Goal: Transaction & Acquisition: Purchase product/service

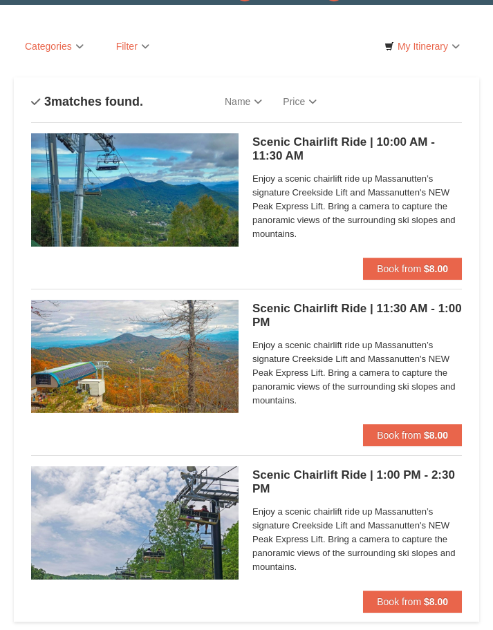
scroll to position [53, 0]
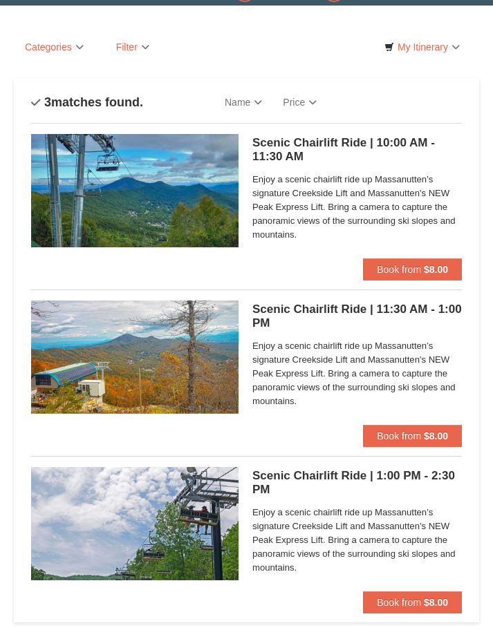
click at [435, 603] on strong "$8.00" at bounding box center [436, 602] width 24 height 11
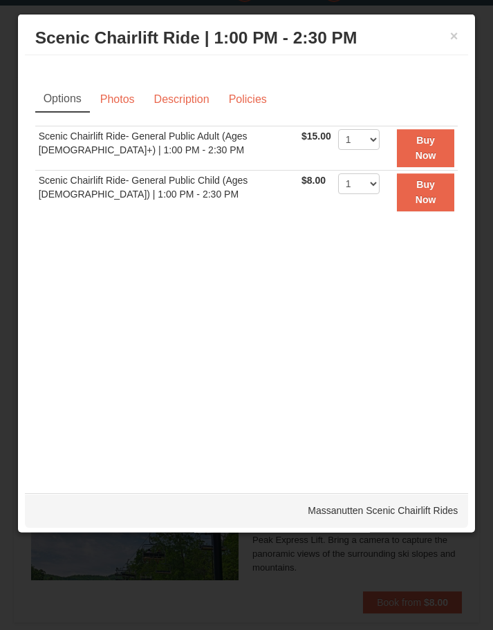
click at [430, 147] on button "Buy Now" at bounding box center [426, 148] width 58 height 38
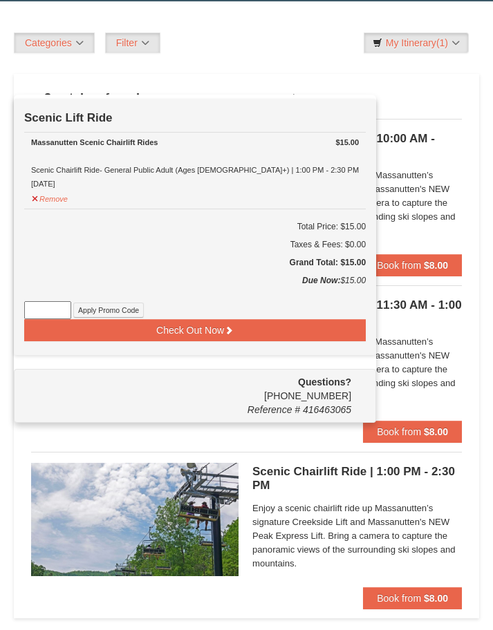
scroll to position [58, 0]
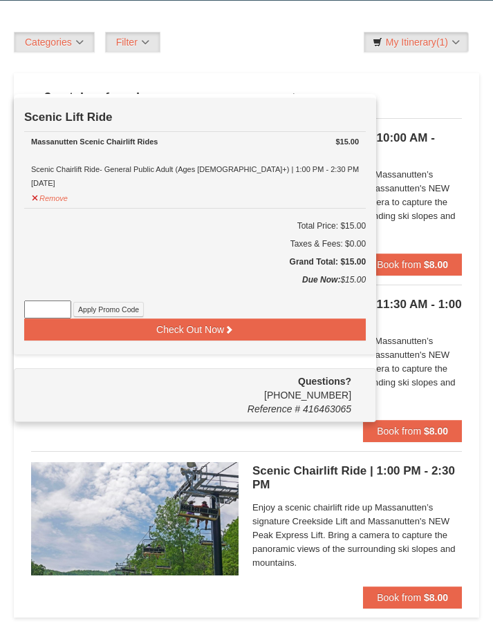
click at [65, 306] on input at bounding box center [47, 310] width 47 height 18
type input "2"
click at [231, 333] on button "Check Out Now" at bounding box center [194, 330] width 341 height 22
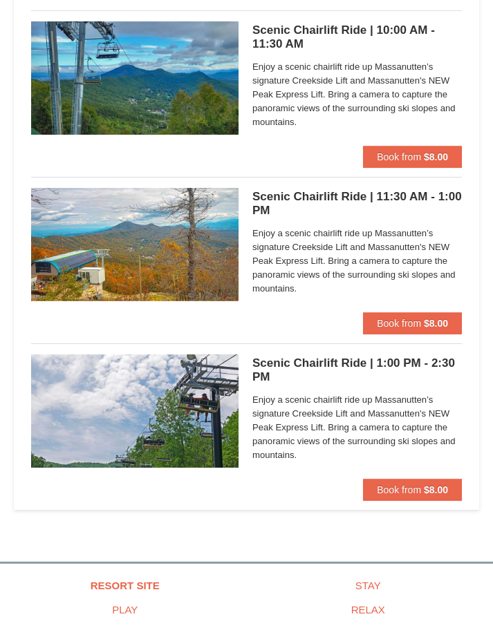
scroll to position [166, 0]
click at [420, 323] on span "Book from" at bounding box center [399, 323] width 44 height 11
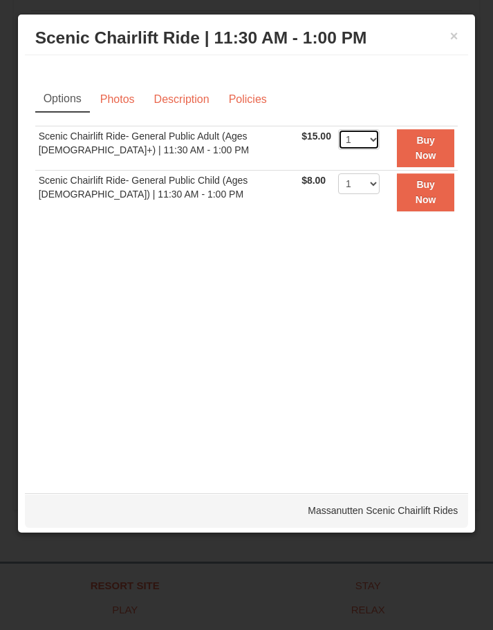
click at [379, 137] on select "1 2 3 4 5 6 7 8 9 10 11 12 13 14 15 16 17 18 19 20 21 22" at bounding box center [358, 139] width 41 height 21
select select "2"
click at [429, 149] on button "Buy Now" at bounding box center [425, 148] width 57 height 38
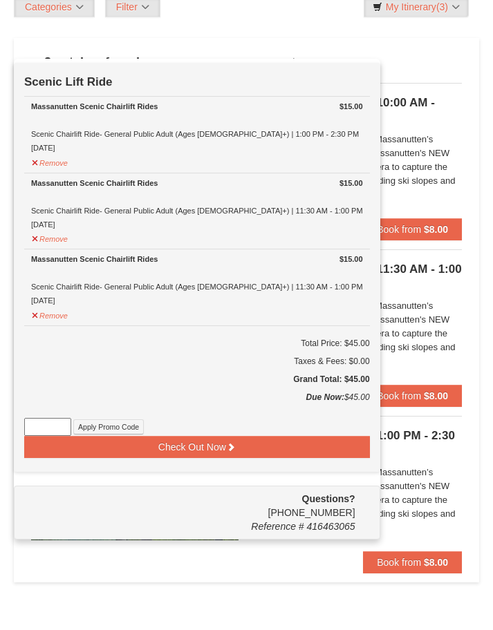
scroll to position [0, 0]
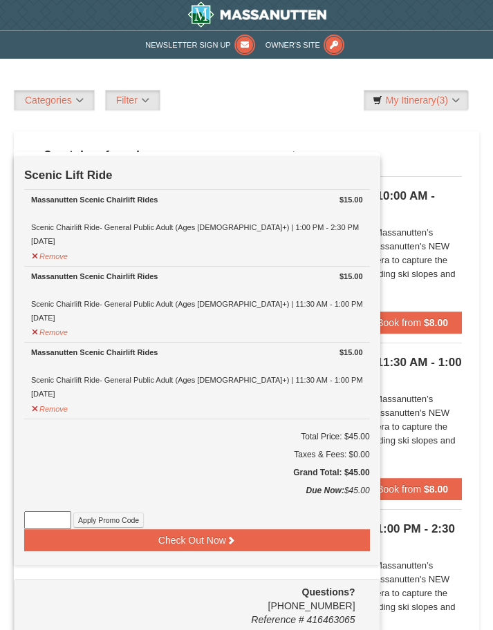
click at [444, 171] on div "Sort By Name Name (A to Z) Name (Z to A) Price Price (Low to High) Price (High …" at bounding box center [246, 409] width 431 height 534
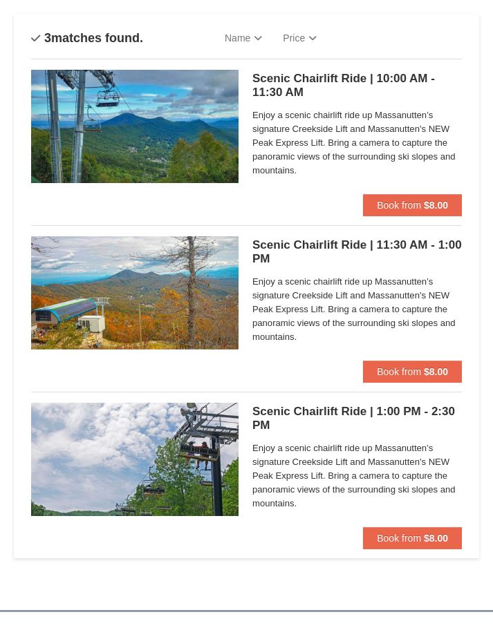
scroll to position [117, 0]
click at [422, 531] on button "Book from $8.00" at bounding box center [412, 538] width 99 height 22
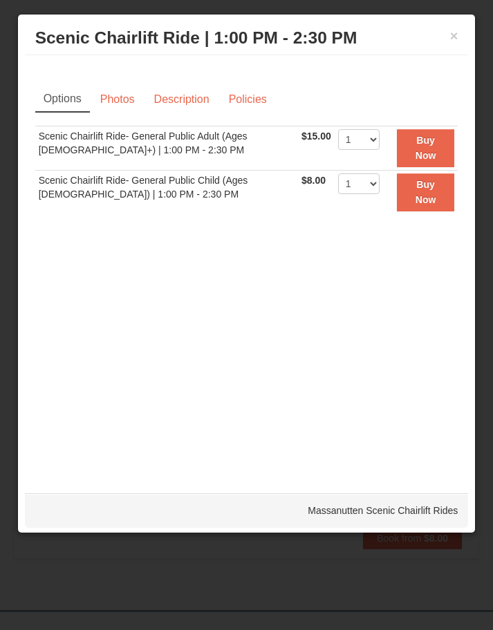
scroll to position [120, 0]
click at [378, 140] on select "1 2 3 4 5 6 7 8 9 10 11 12 13 14 15 16 17 18 19 20 21 22" at bounding box center [358, 139] width 41 height 21
select select "2"
click at [434, 151] on strong "Buy Now" at bounding box center [425, 148] width 21 height 26
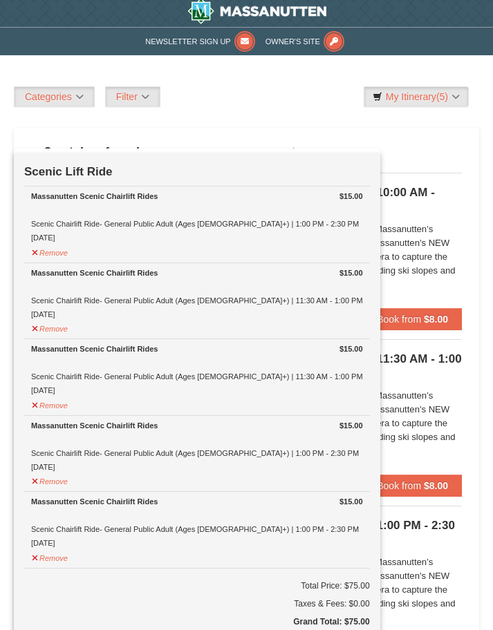
scroll to position [4, 0]
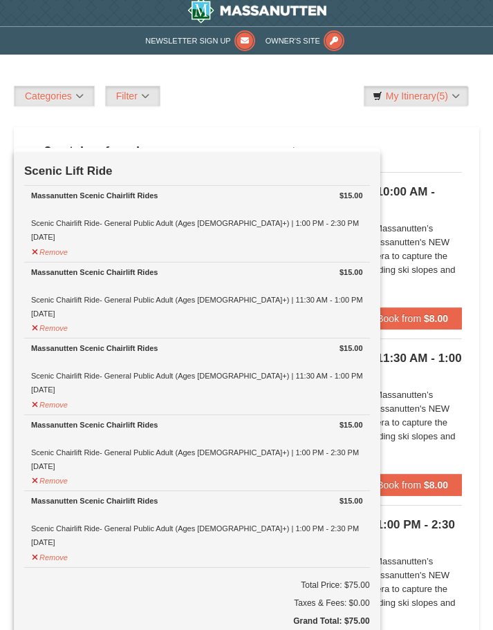
click at [476, 100] on div "Categories List Filter My Itinerary (5) Check Out Now Scenic Lift Ride $15.00 M…" at bounding box center [246, 96] width 465 height 21
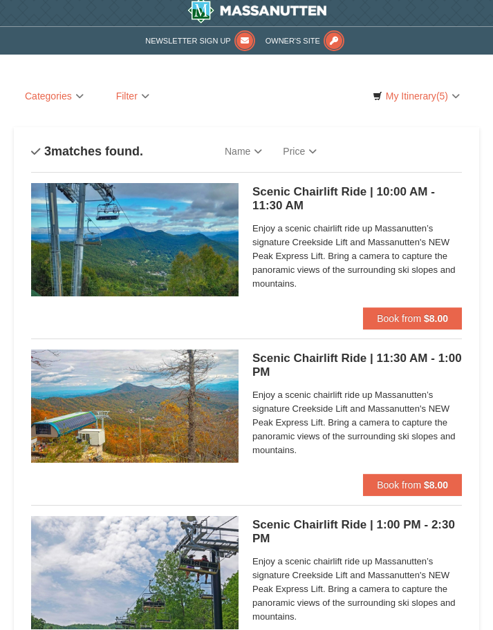
click at [462, 142] on div "Sort By Name Name (A to Z) Name (Z to A) Price Price (Low to High) Price (High …" at bounding box center [246, 399] width 465 height 545
click at [477, 104] on div "Categories List Filter My Itinerary (5) Check Out Now Scenic Lift Ride $15.00 M…" at bounding box center [246, 96] width 465 height 21
click at [339, 131] on div "Sort By Name Name (A to Z) Name (Z to A) Price Price (Low to High) Price (High …" at bounding box center [246, 399] width 465 height 545
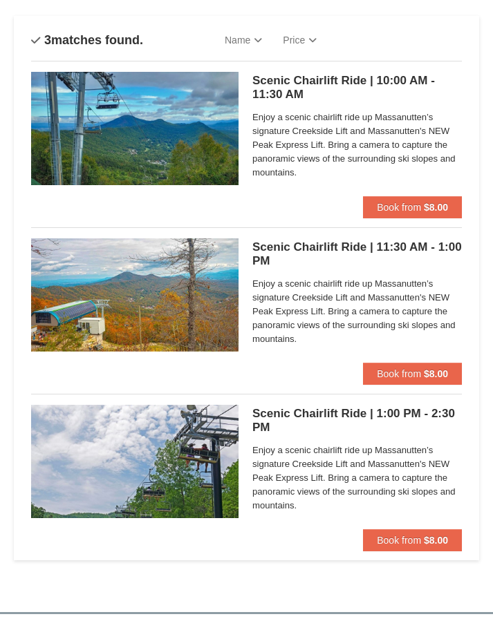
scroll to position [127, 0]
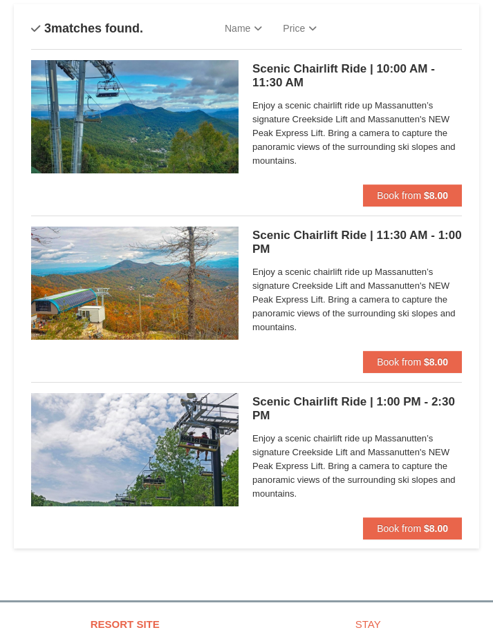
click at [11, 288] on div "× Categories List Filter My Itinerary (5) Check Out Now Scenic Lift Ride $15.00…" at bounding box center [246, 259] width 493 height 628
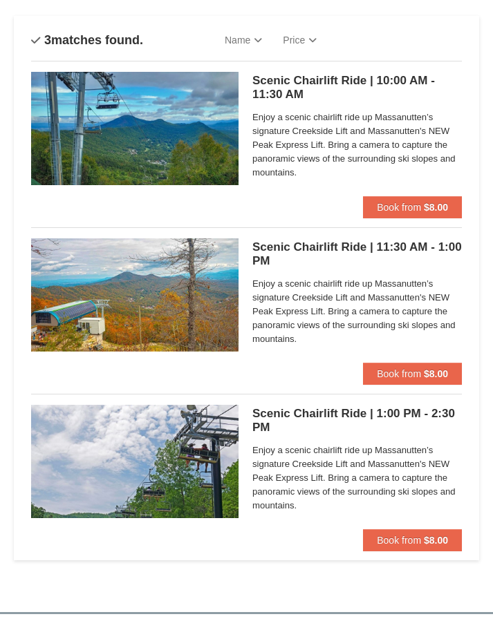
scroll to position [0, 0]
